Goal: Task Accomplishment & Management: Complete application form

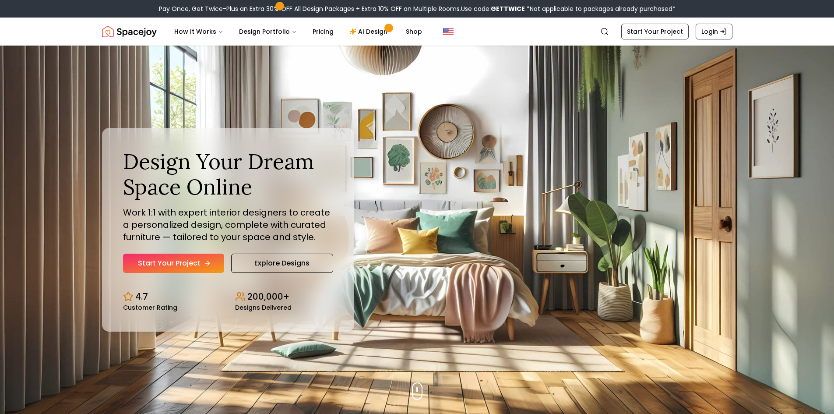
click at [187, 258] on link "Start Your Project" at bounding box center [173, 263] width 101 height 19
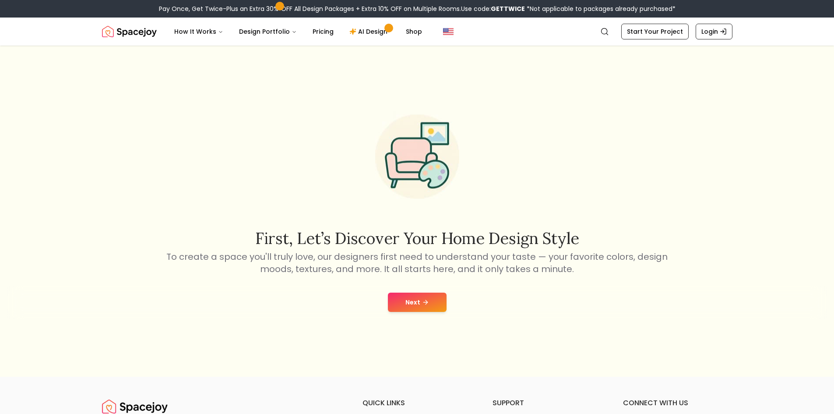
click at [410, 293] on button "Next" at bounding box center [417, 302] width 59 height 19
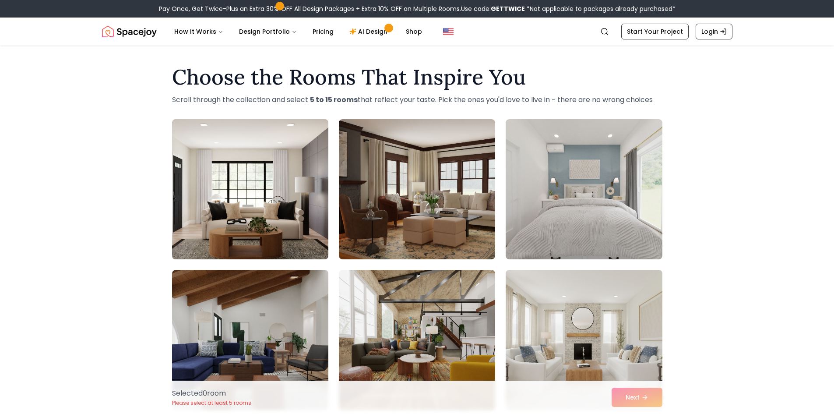
scroll to position [44, 0]
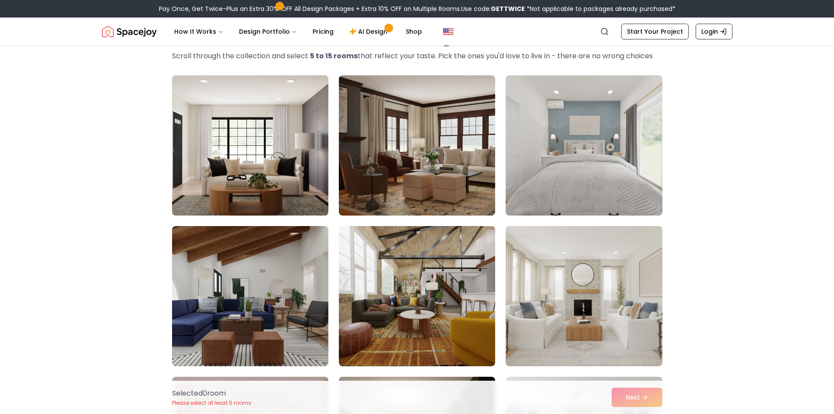
click at [275, 124] on img at bounding box center [250, 145] width 164 height 147
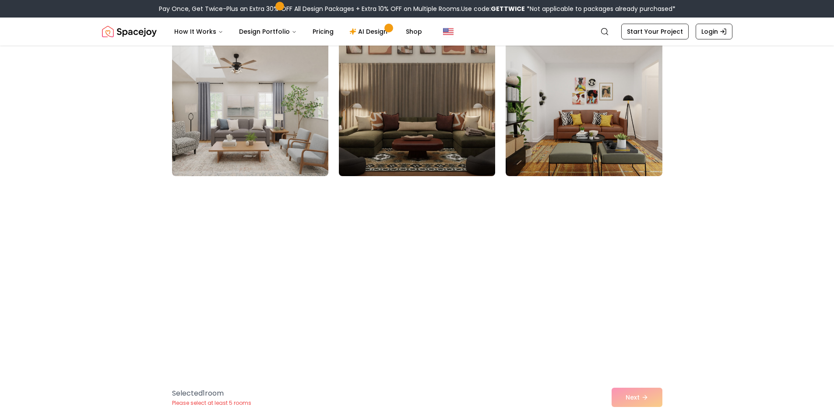
scroll to position [1445, 0]
